Goal: Task Accomplishment & Management: Use online tool/utility

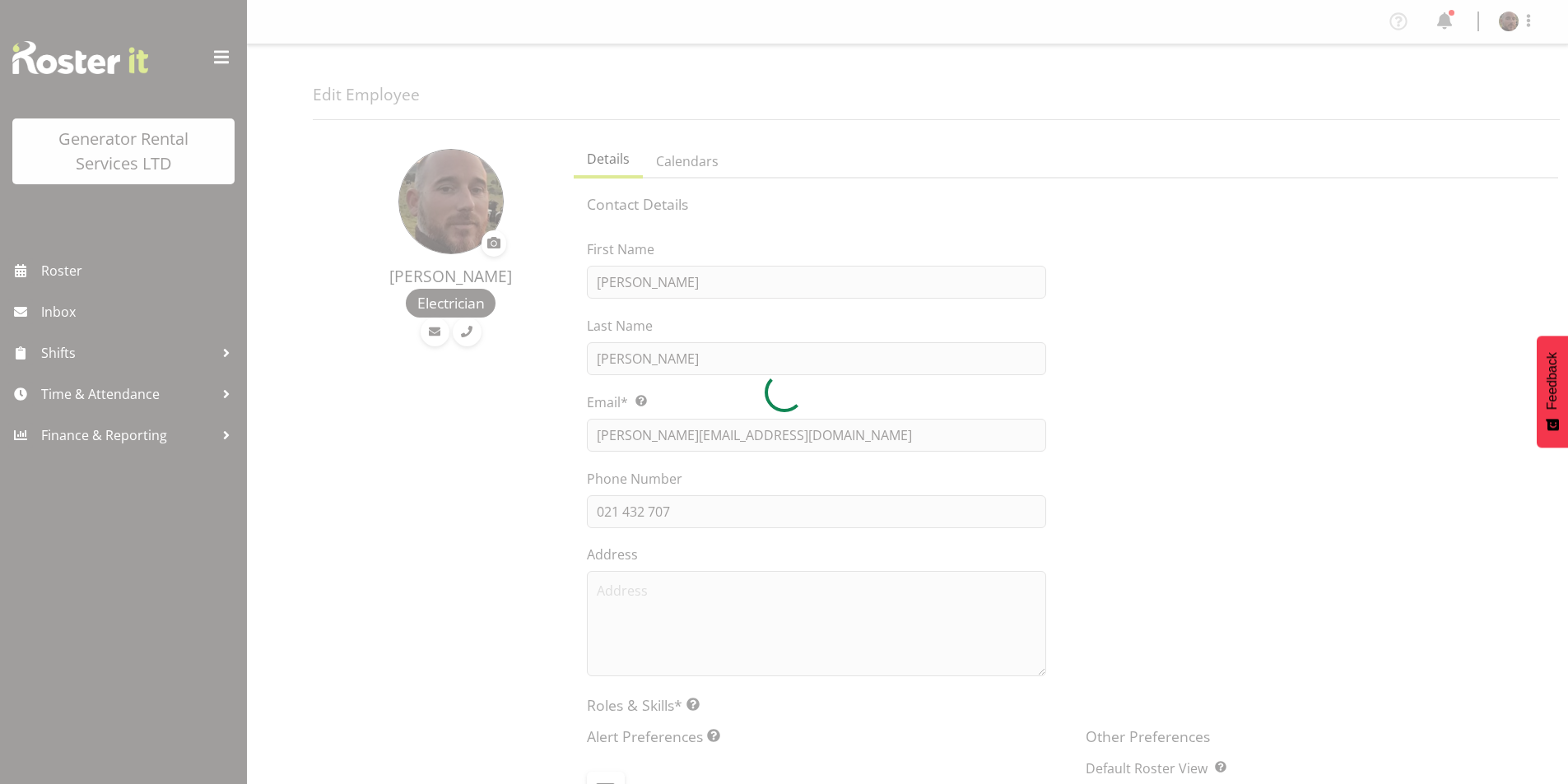
select select "shift"
select select "TimelineWeek"
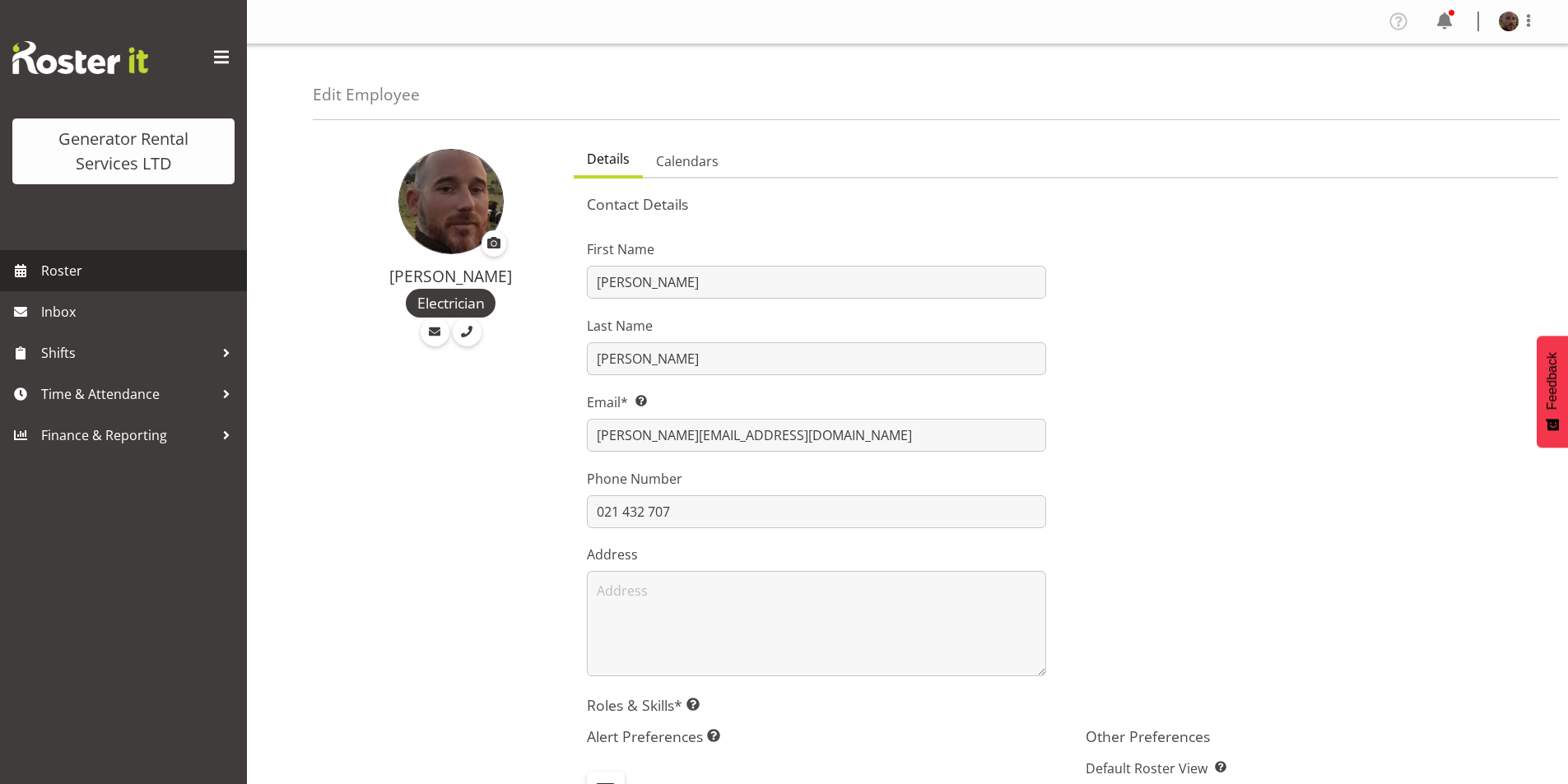
click at [71, 270] on span "Roster" at bounding box center [140, 271] width 197 height 25
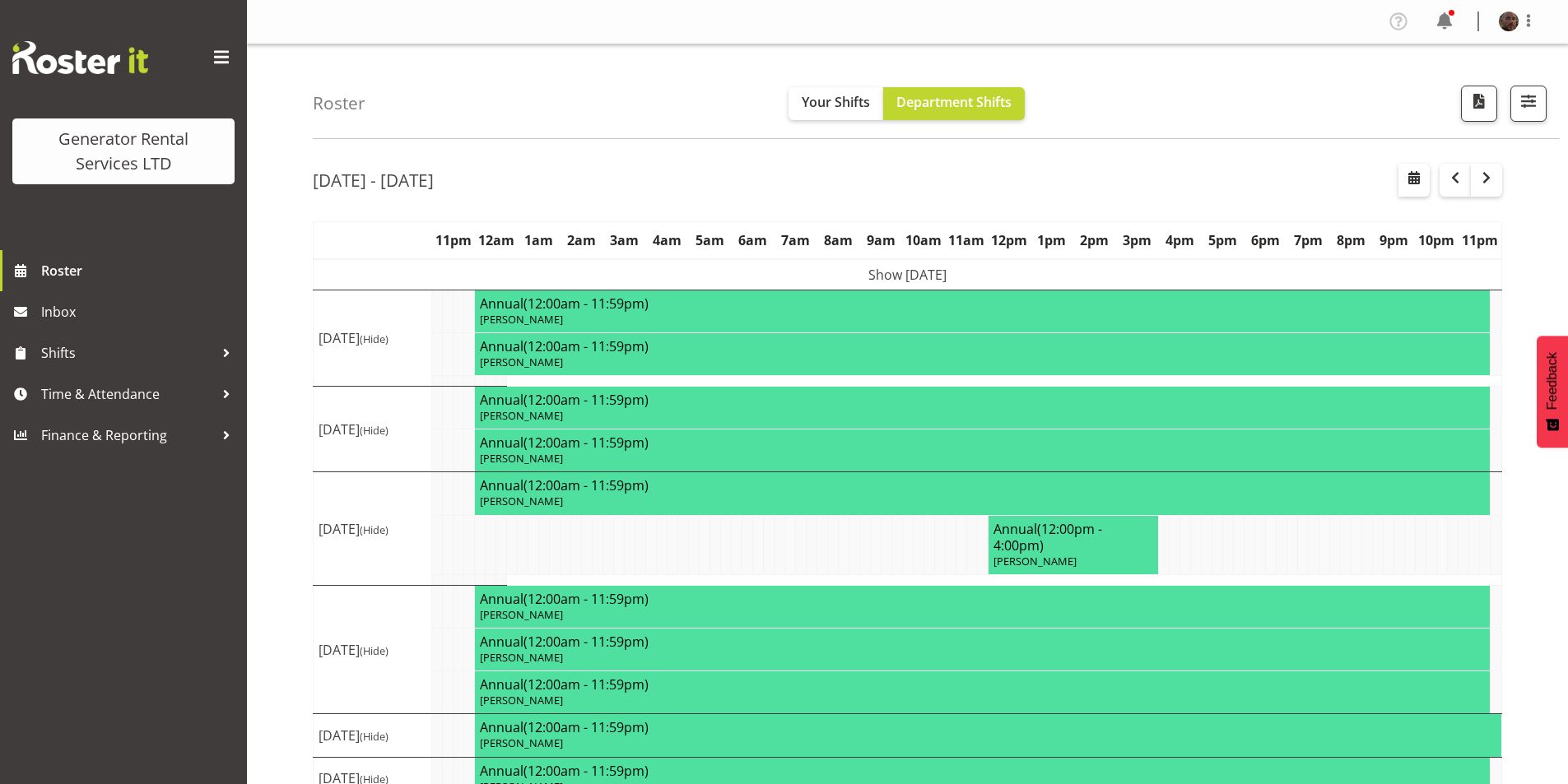
click at [221, 54] on span at bounding box center [221, 57] width 26 height 26
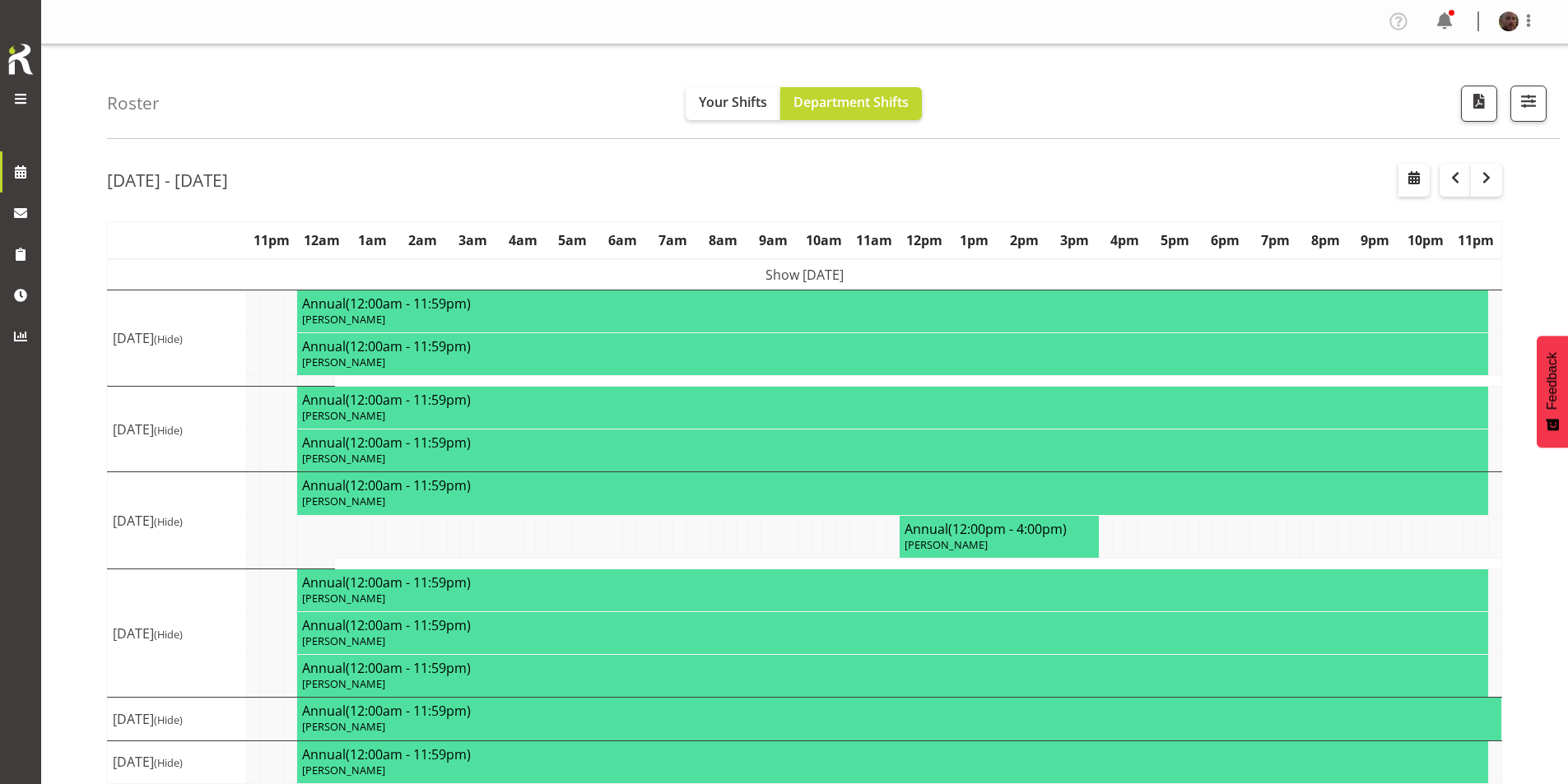
click at [19, 103] on span at bounding box center [20, 98] width 20 height 20
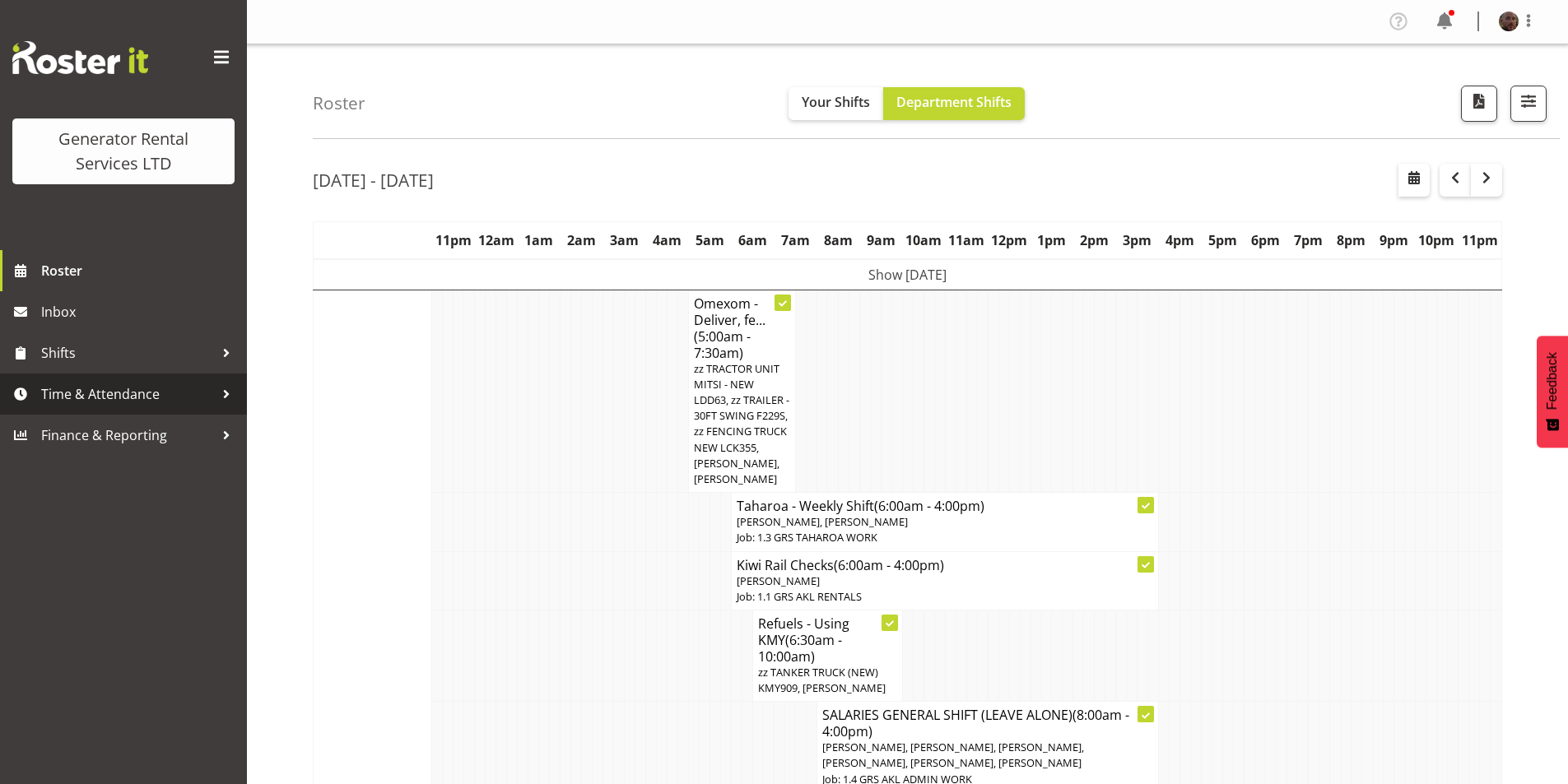
click at [169, 398] on span "Time & Attendance" at bounding box center [127, 394] width 172 height 25
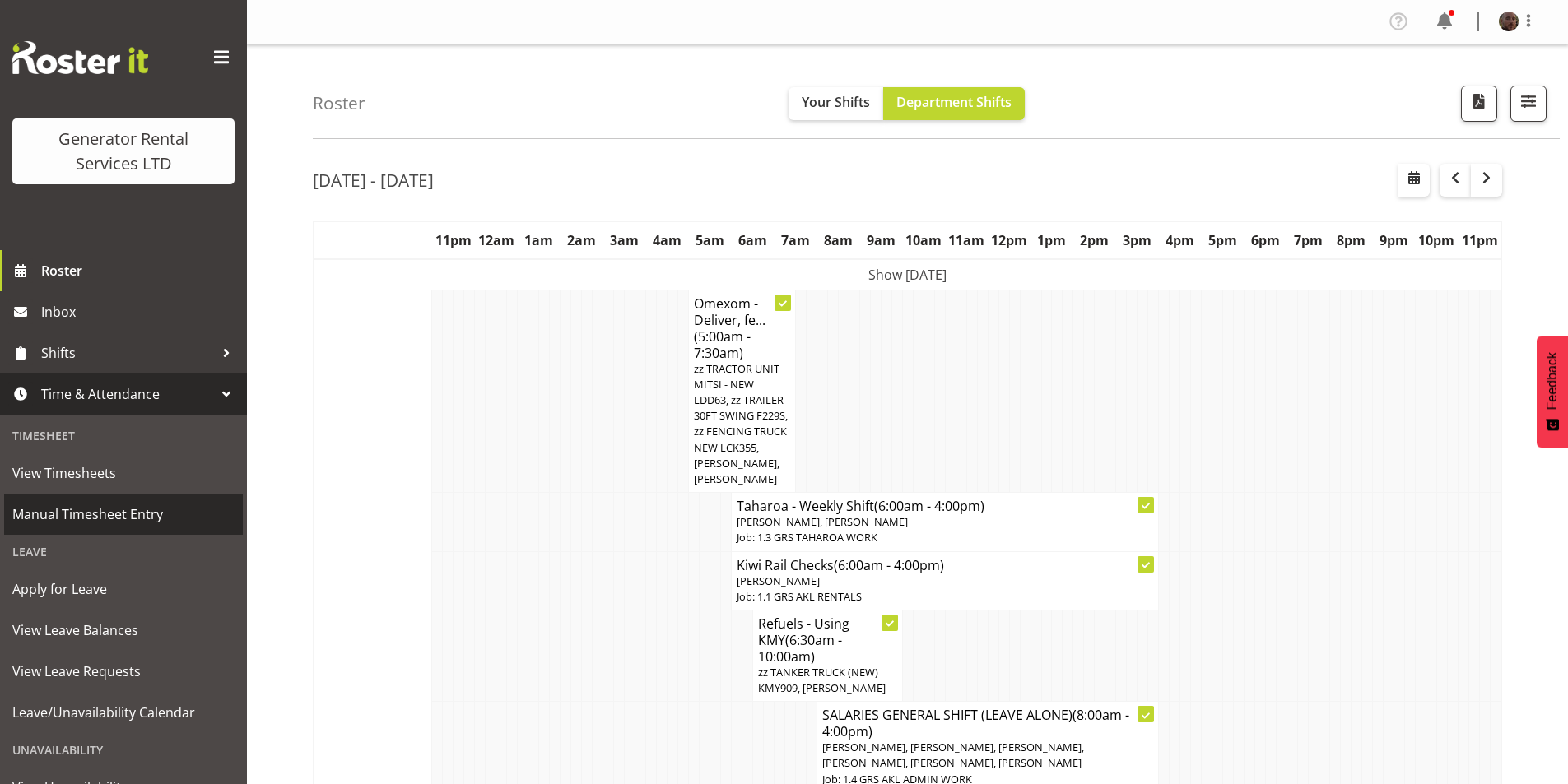
click at [152, 515] on span "Manual Timesheet Entry" at bounding box center [123, 514] width 222 height 25
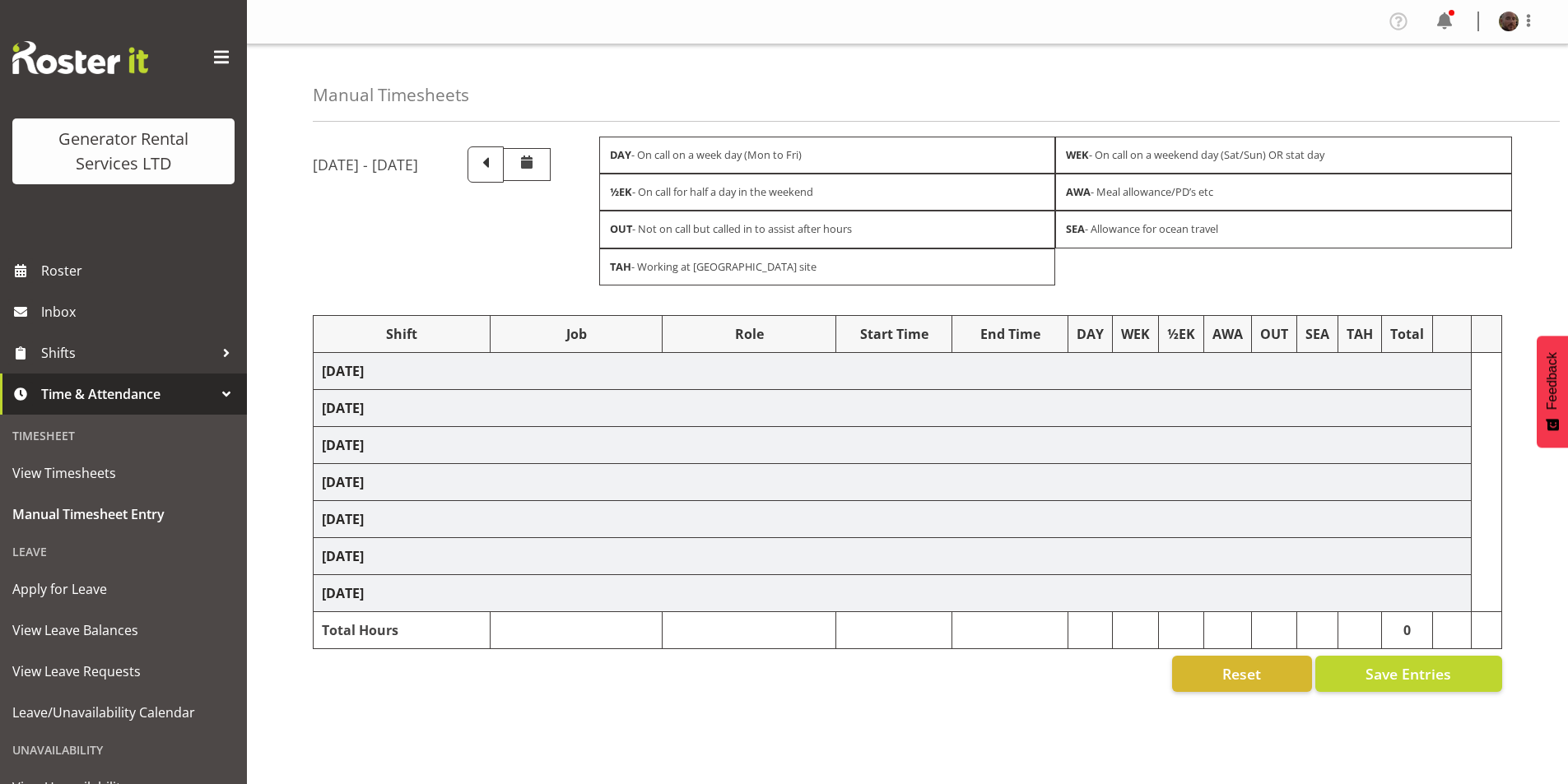
click at [1039, 546] on td "[DATE]" at bounding box center [893, 556] width 1158 height 37
